Goal: Answer question/provide support

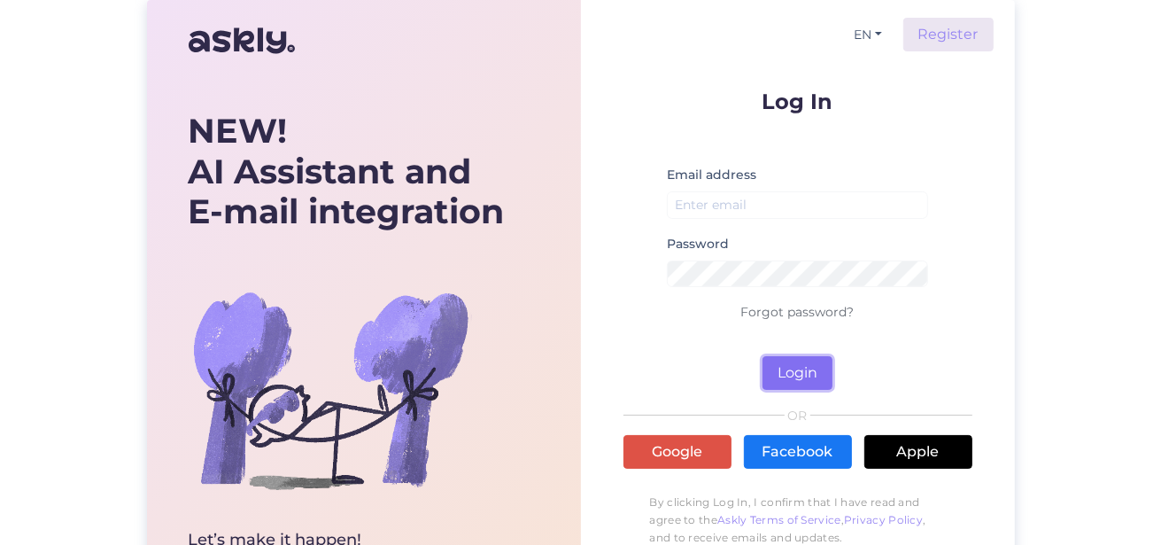
click at [819, 371] on button "Login" at bounding box center [798, 373] width 70 height 34
click at [760, 228] on small "Email is required" at bounding box center [798, 227] width 262 height 11
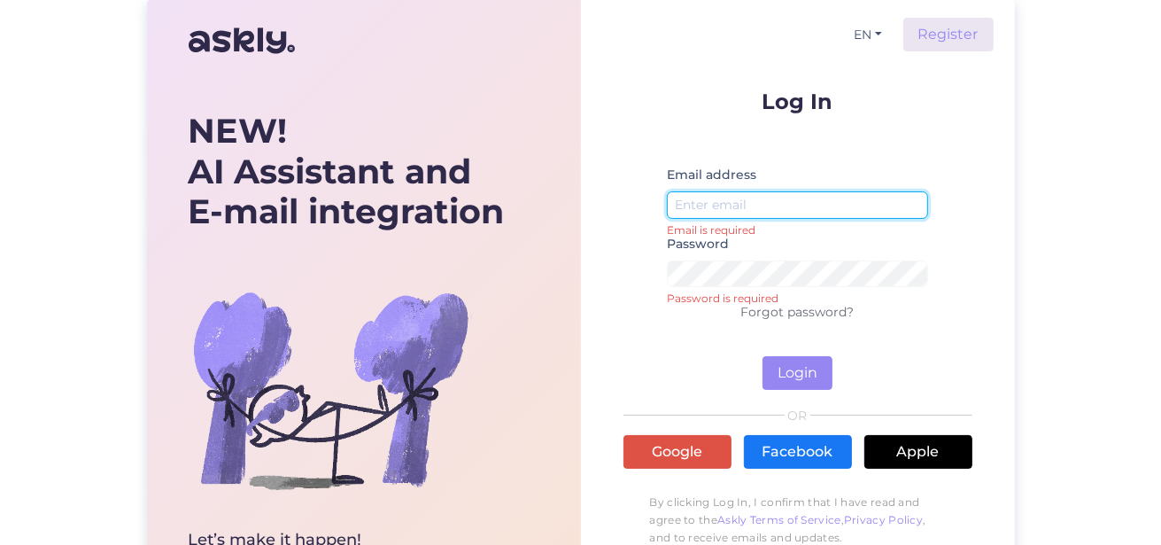
click at [759, 204] on input "email" at bounding box center [798, 204] width 262 height 27
type input "[EMAIL_ADDRESS][PERSON_NAME][DOMAIN_NAME]"
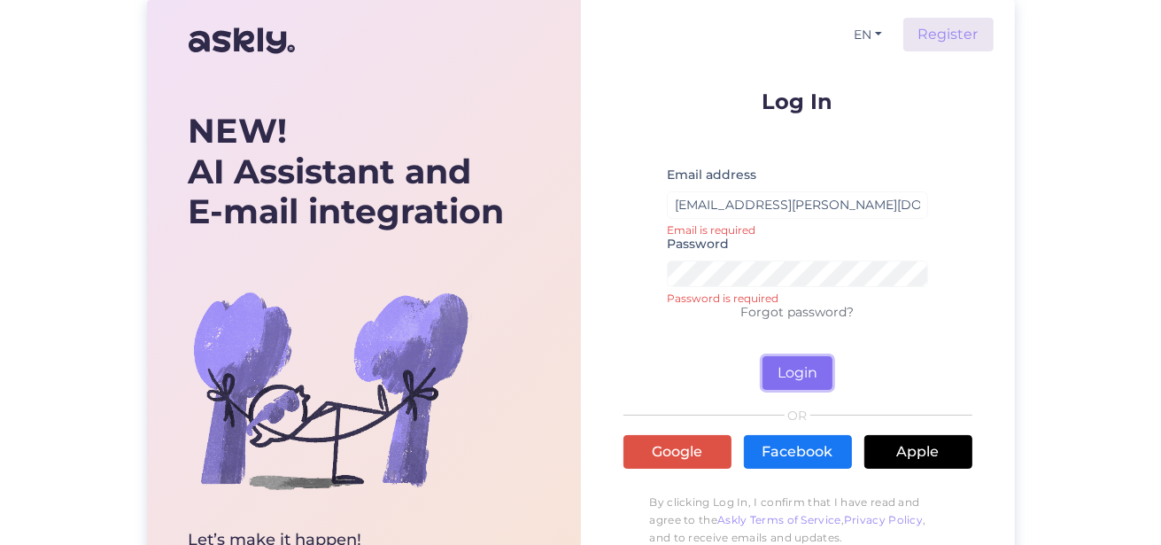
click at [807, 374] on button "Login" at bounding box center [798, 373] width 70 height 34
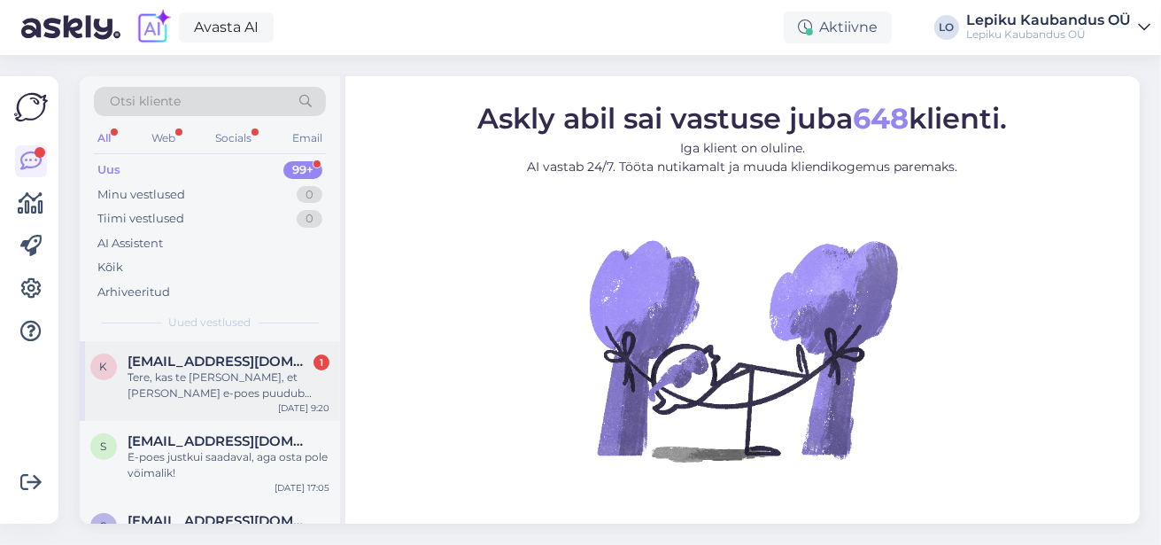
click at [255, 375] on div "Tere, kas te [PERSON_NAME], et [PERSON_NAME] e-poes puudub ostmise [PERSON_NAME…" at bounding box center [229, 385] width 202 height 32
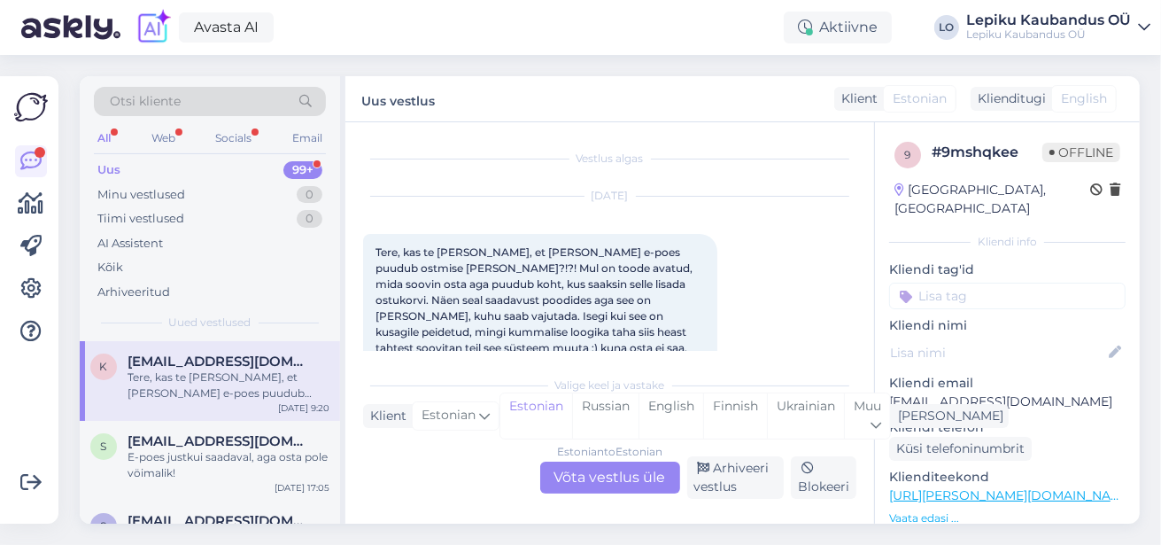
scroll to position [38, 0]
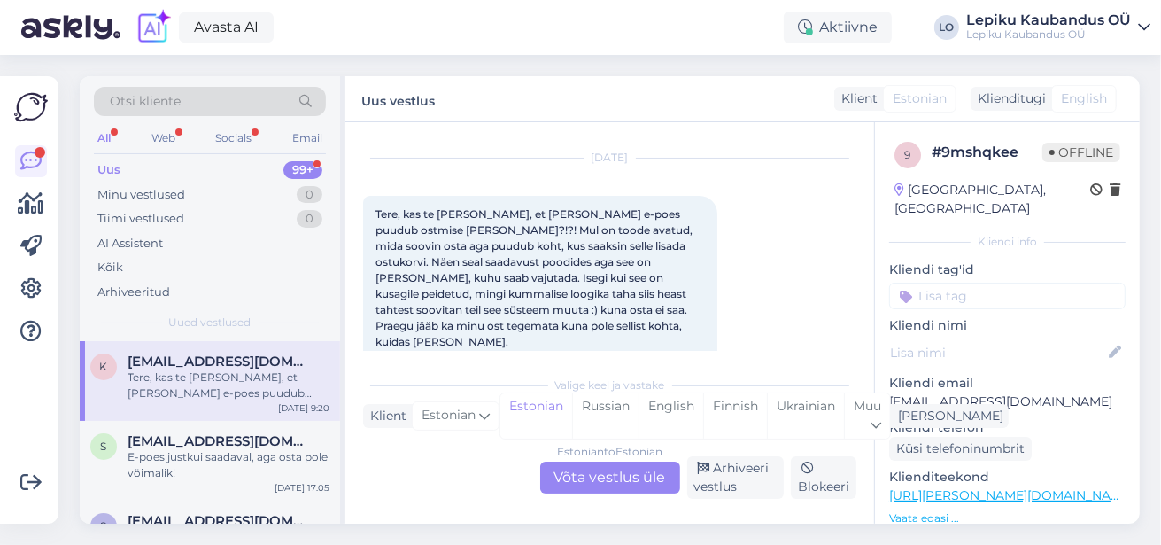
click at [1003, 487] on link "[URL][PERSON_NAME][DOMAIN_NAME]" at bounding box center [1011, 495] width 244 height 16
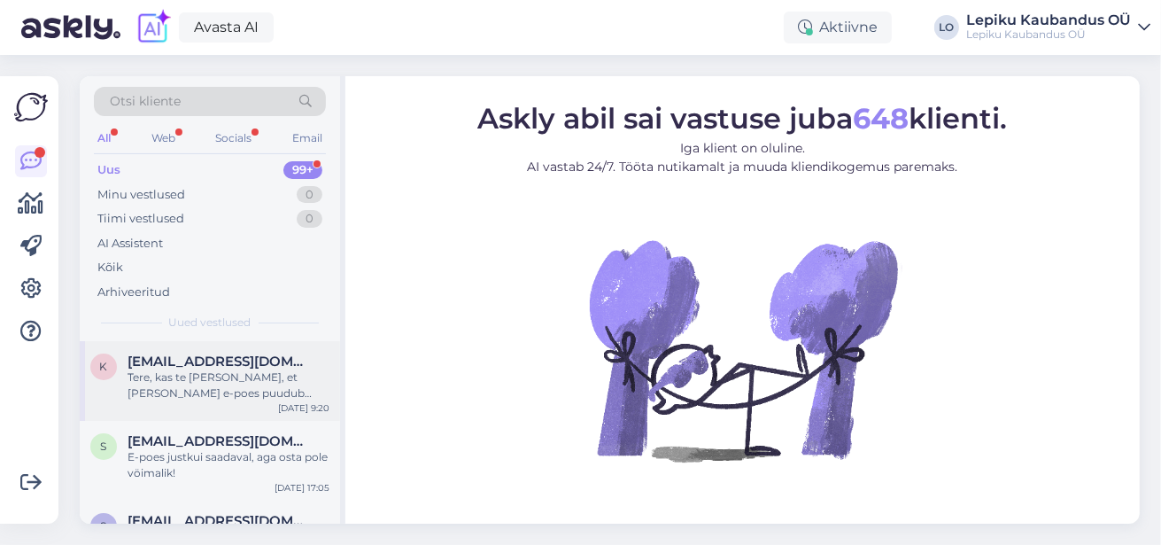
click at [205, 371] on div "Tere, kas te [PERSON_NAME], et [PERSON_NAME] e-poes puudub ostmise [PERSON_NAME…" at bounding box center [229, 385] width 202 height 32
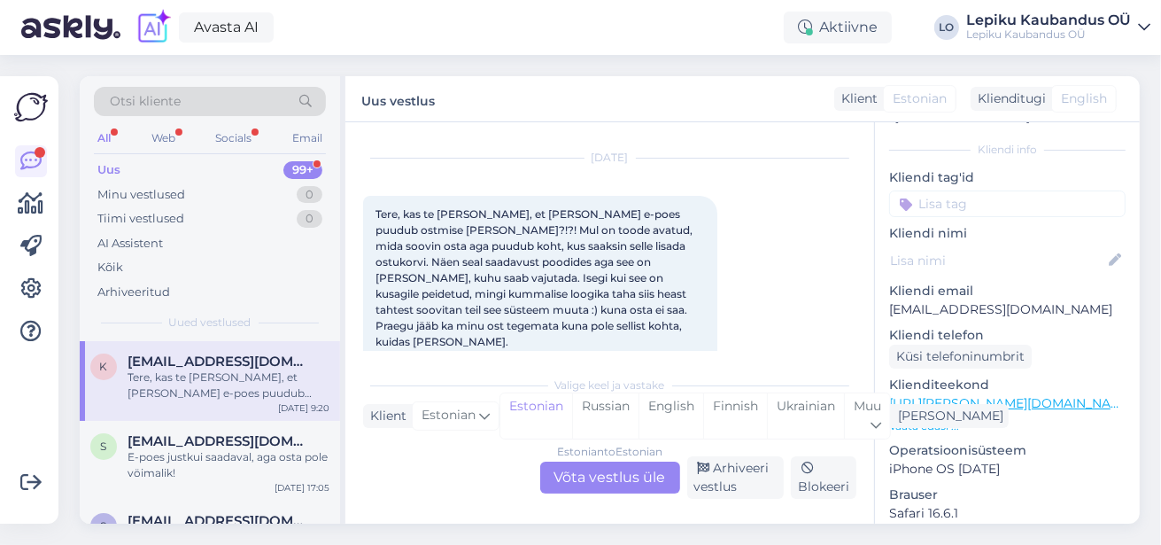
scroll to position [70, 0]
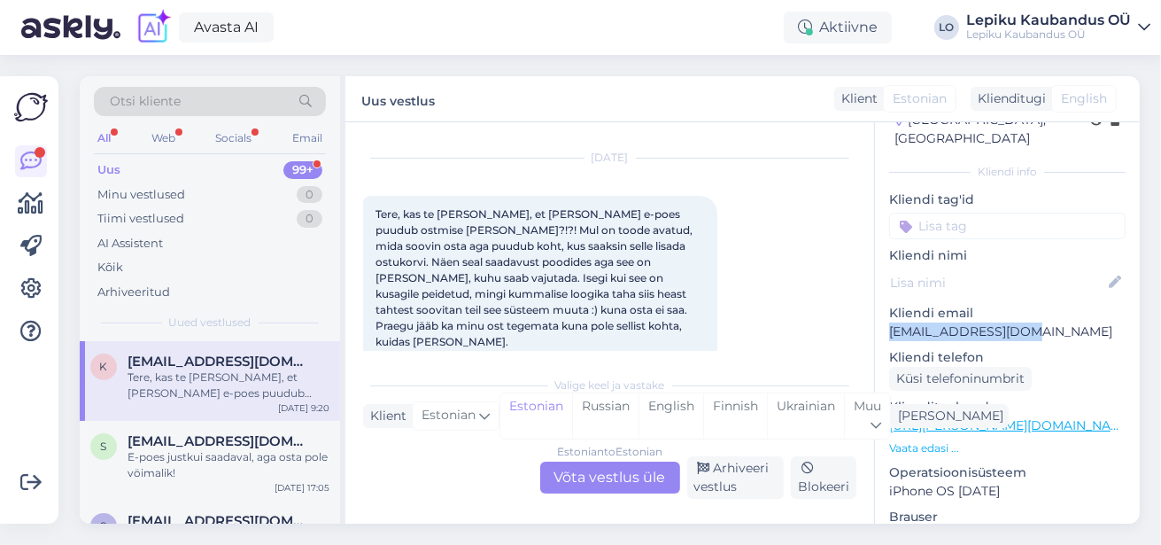
drag, startPoint x: 1036, startPoint y: 309, endPoint x: 893, endPoint y: 312, distance: 143.5
click at [893, 322] on p "[EMAIL_ADDRESS][DOMAIN_NAME]" at bounding box center [1007, 331] width 236 height 19
copy p "[EMAIL_ADDRESS][DOMAIN_NAME]"
